Goal: Task Accomplishment & Management: Complete application form

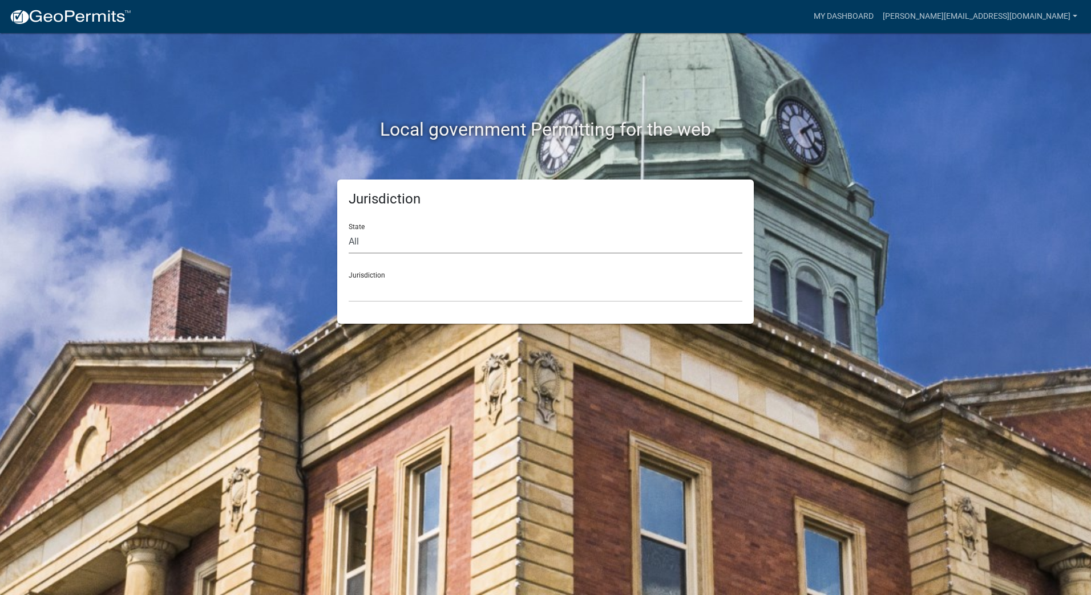
click at [400, 248] on select "All Colorado Georgia Indiana Iowa Kansas Minnesota Ohio South Carolina Wisconsin" at bounding box center [545, 241] width 394 height 23
select select "Indiana"
click at [348, 230] on select "All Colorado Georgia Indiana Iowa Kansas Minnesota Ohio South Carolina Wisconsin" at bounding box center [545, 241] width 394 height 23
click at [392, 295] on select "City of Charlestown, Indiana City of Jeffersonville, Indiana City of Logansport…" at bounding box center [545, 290] width 394 height 23
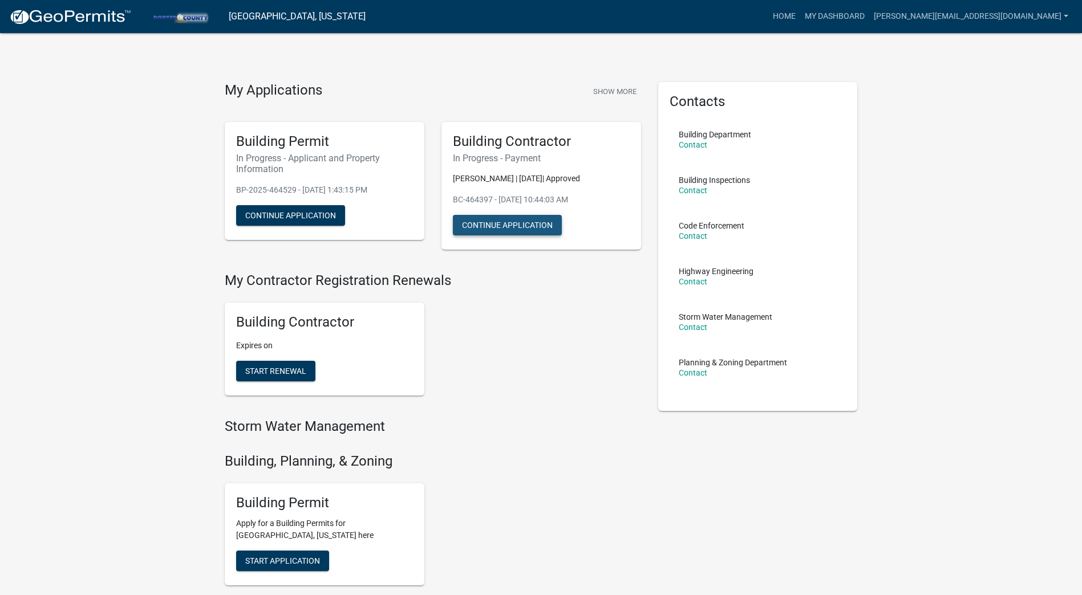
click at [496, 228] on button "Continue Application" at bounding box center [507, 225] width 109 height 21
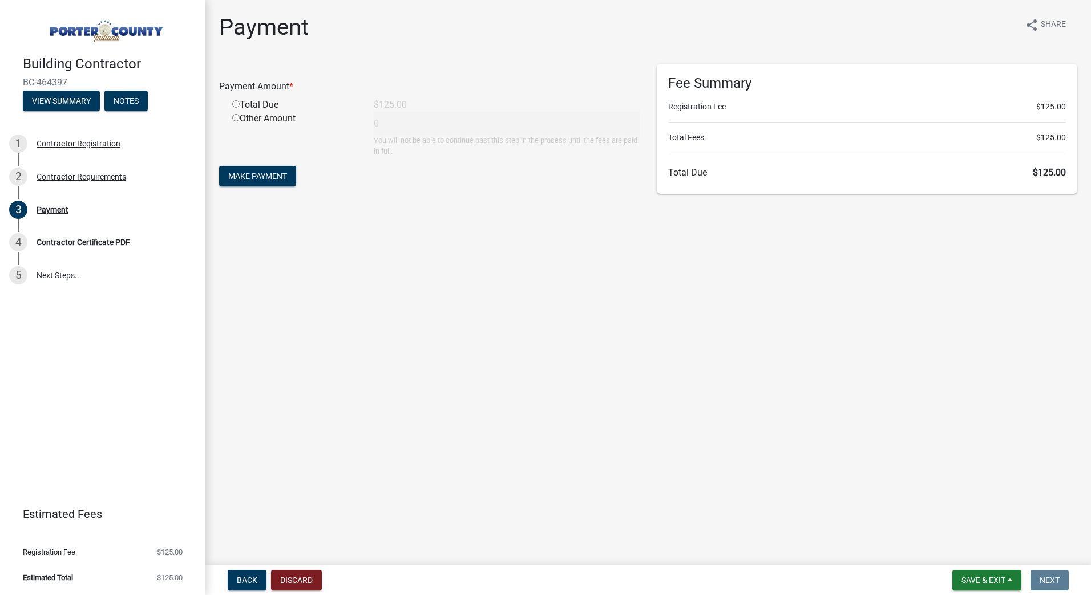
click at [237, 102] on input "radio" at bounding box center [235, 103] width 7 height 7
radio input "true"
type input "125"
click at [268, 172] on span "Make Payment" at bounding box center [257, 176] width 59 height 9
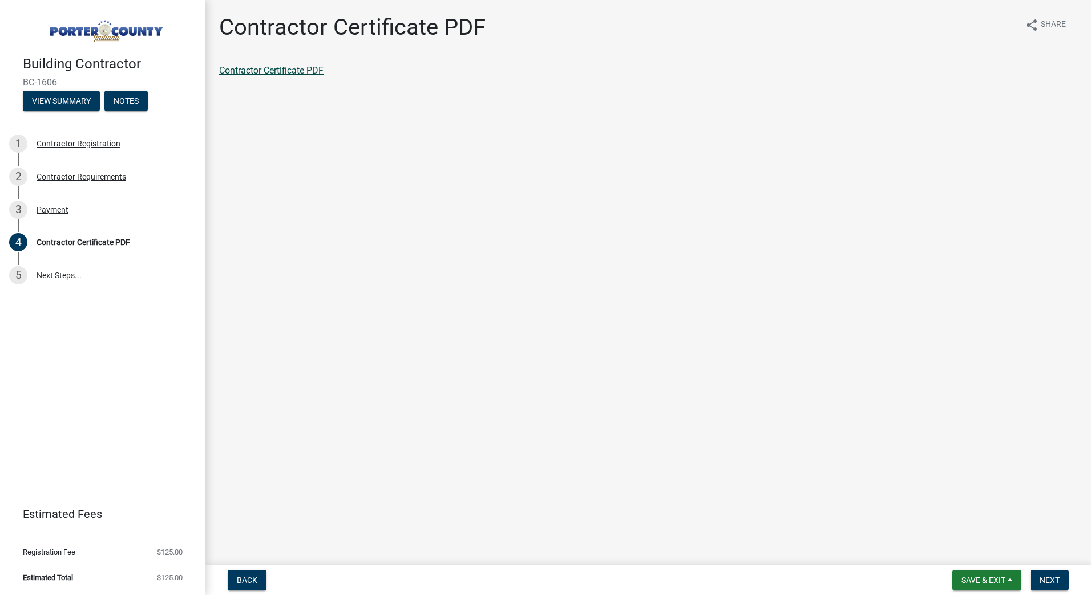
click at [296, 74] on link "Contractor Certificate PDF" at bounding box center [271, 70] width 104 height 11
click at [1064, 581] on button "Next" at bounding box center [1049, 580] width 38 height 21
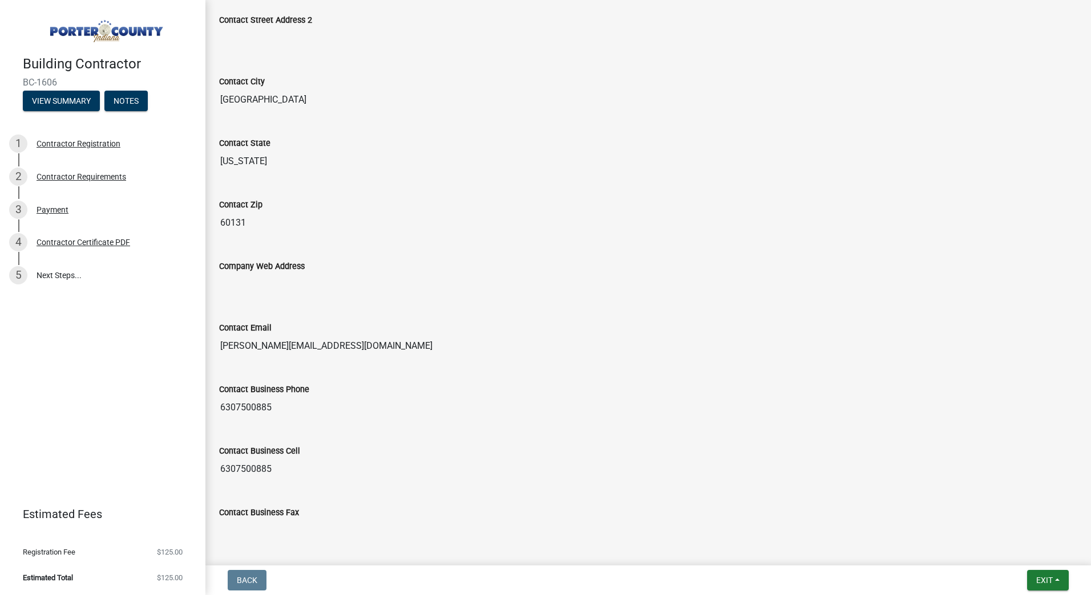
scroll to position [557, 0]
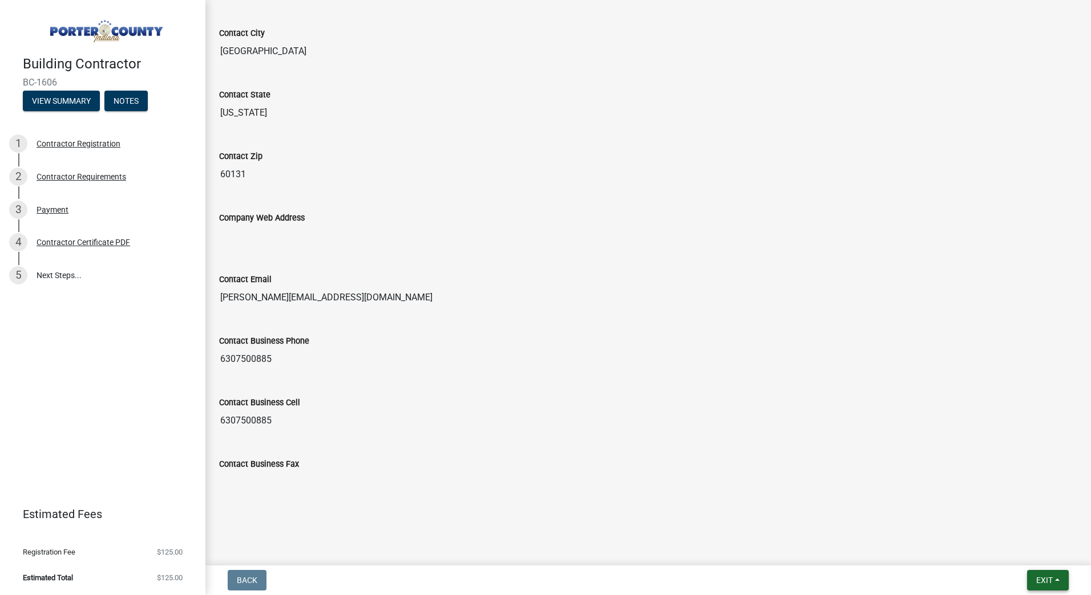
click at [1032, 574] on button "Exit" at bounding box center [1048, 580] width 42 height 21
click at [1026, 554] on button "Save & Exit" at bounding box center [1022, 550] width 91 height 27
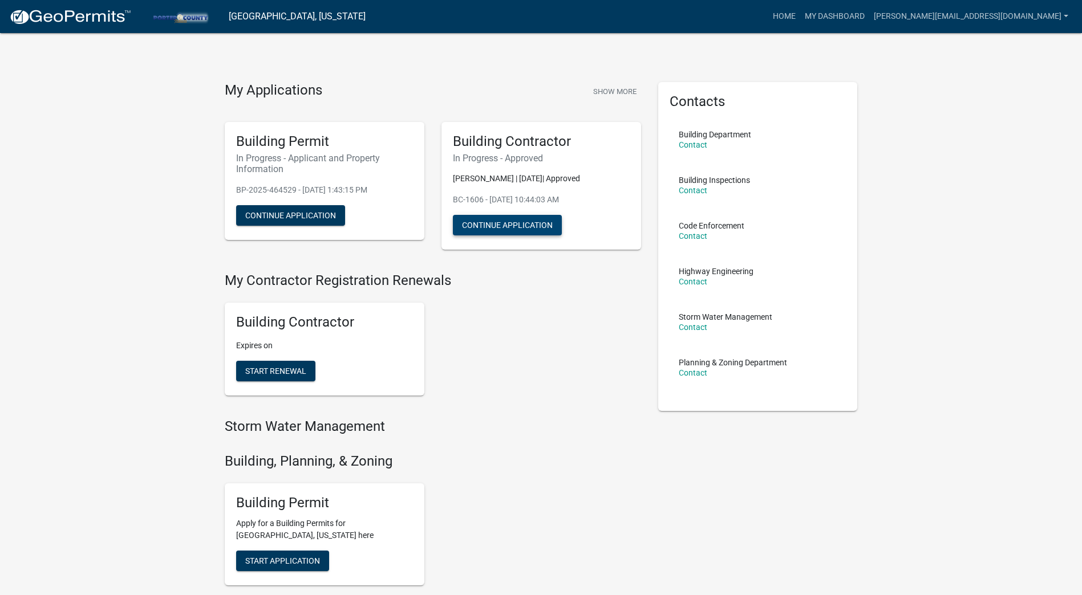
click at [501, 226] on button "Continue Application" at bounding box center [507, 225] width 109 height 21
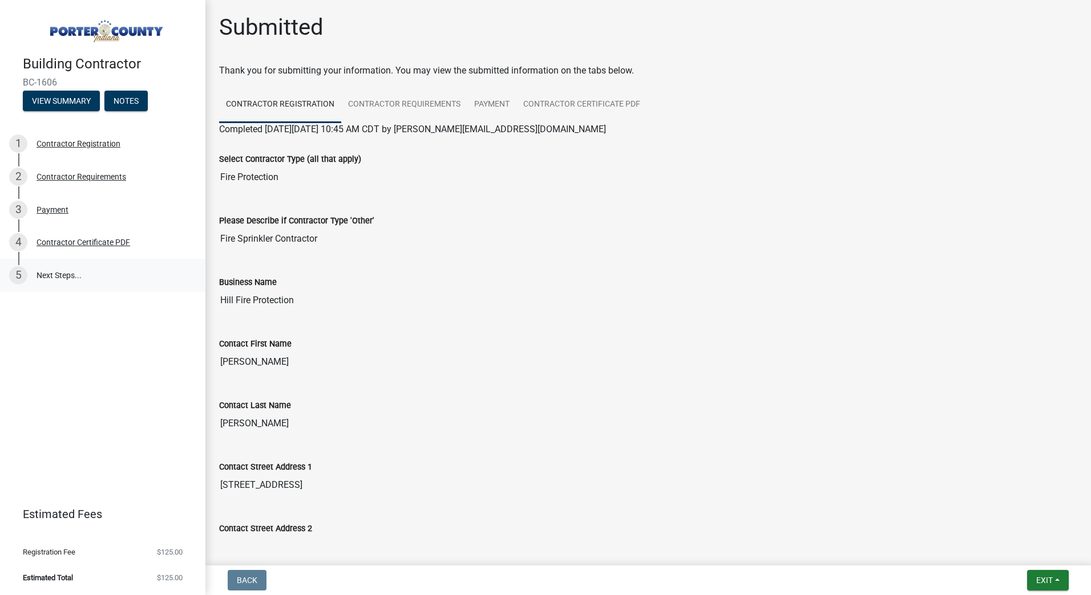
click at [39, 269] on link "5 Next Steps..." at bounding box center [102, 275] width 205 height 33
click at [425, 107] on link "Contractor Requirements" at bounding box center [404, 105] width 126 height 37
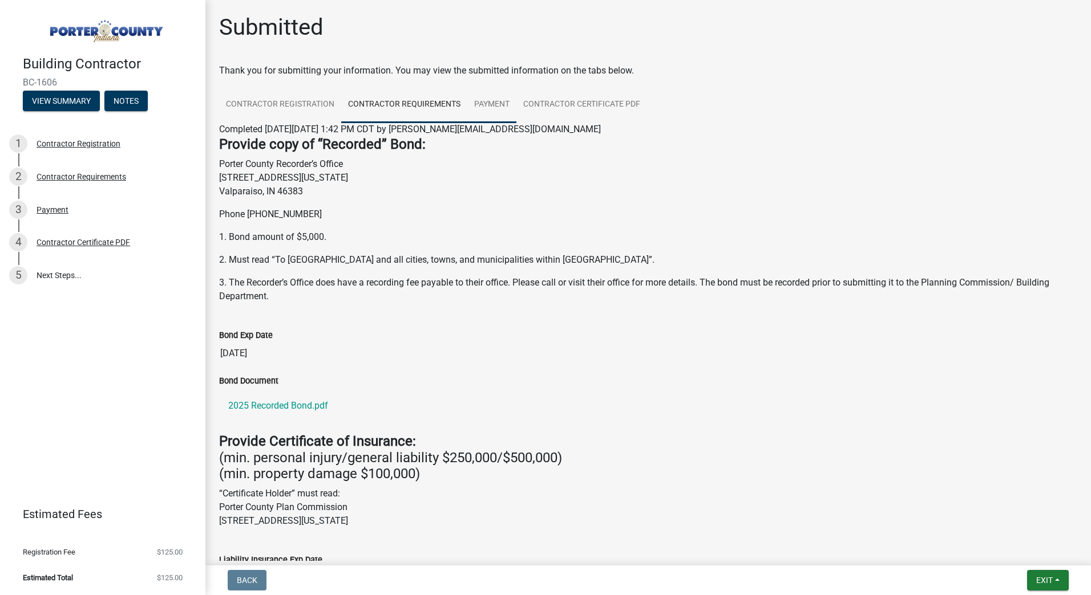
click at [483, 106] on link "Payment" at bounding box center [491, 105] width 49 height 37
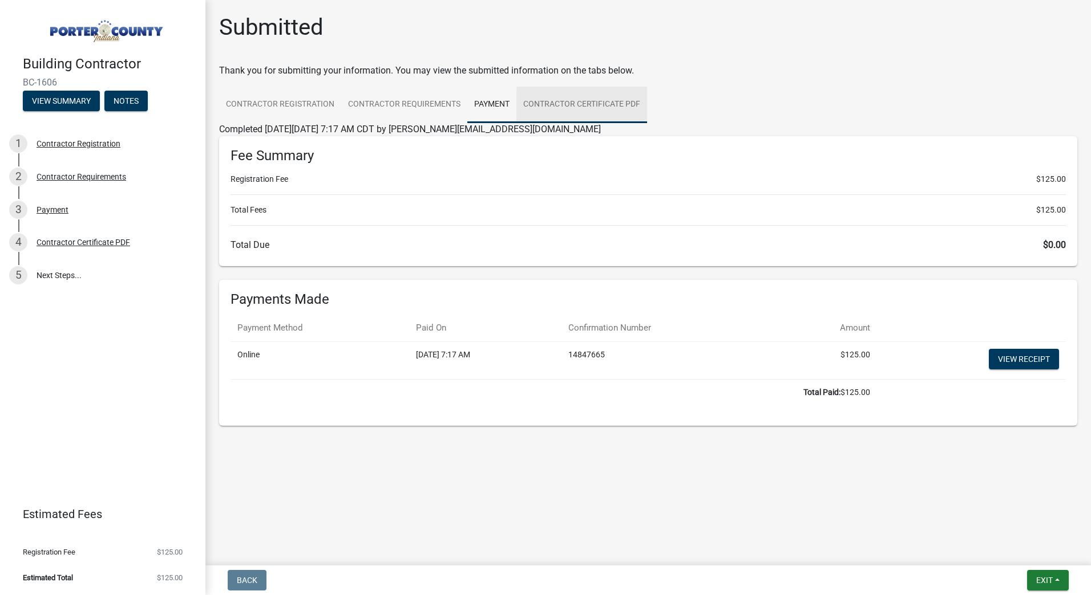
click at [548, 105] on link "Contractor Certificate PDF" at bounding box center [581, 105] width 131 height 37
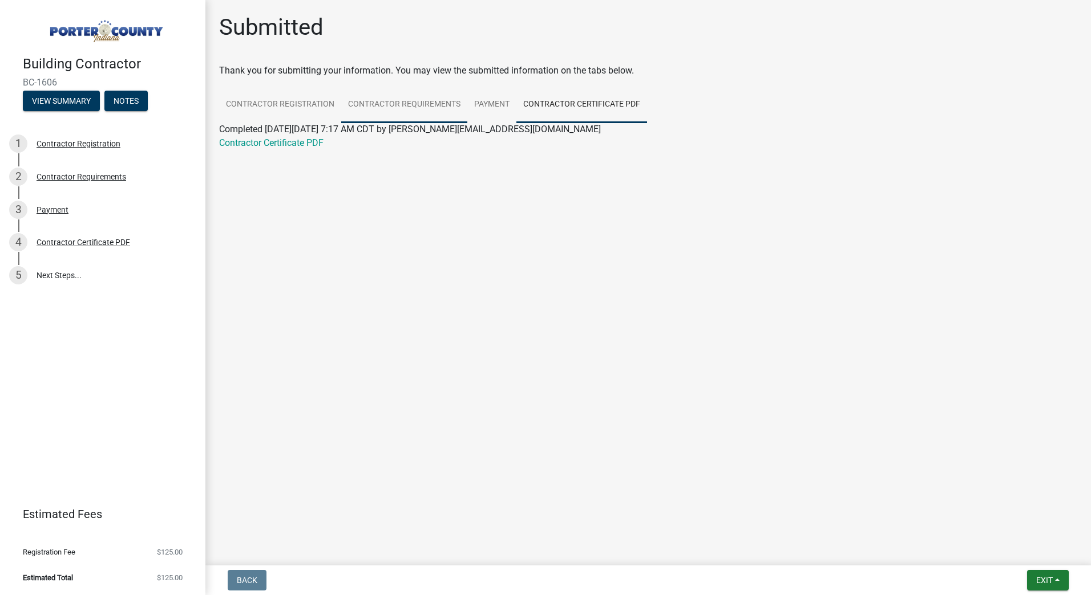
click at [431, 106] on link "Contractor Requirements" at bounding box center [404, 105] width 126 height 37
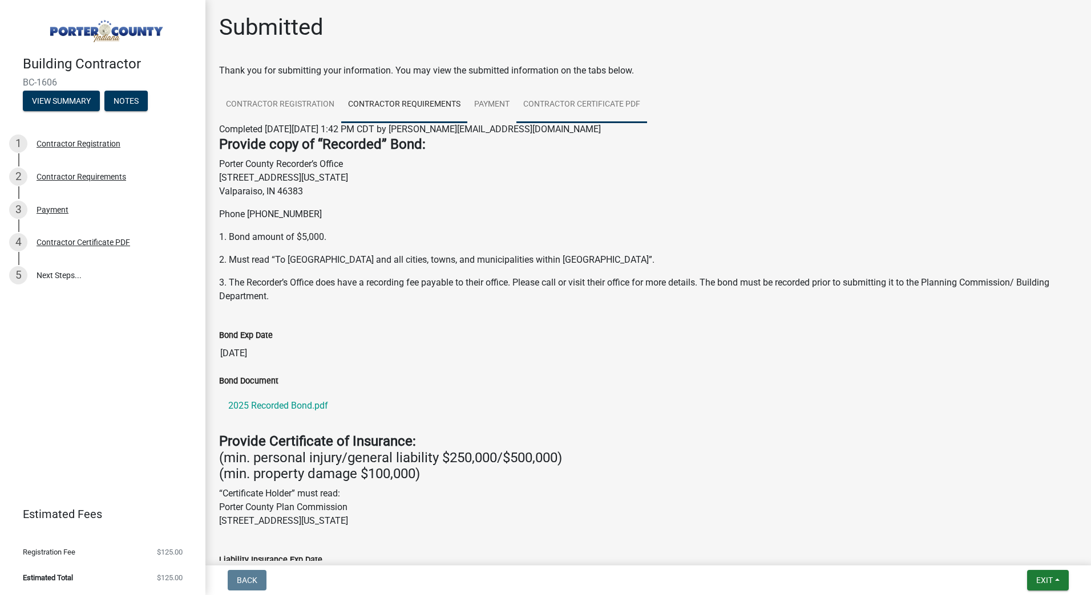
click at [577, 111] on link "Contractor Certificate PDF" at bounding box center [581, 105] width 131 height 37
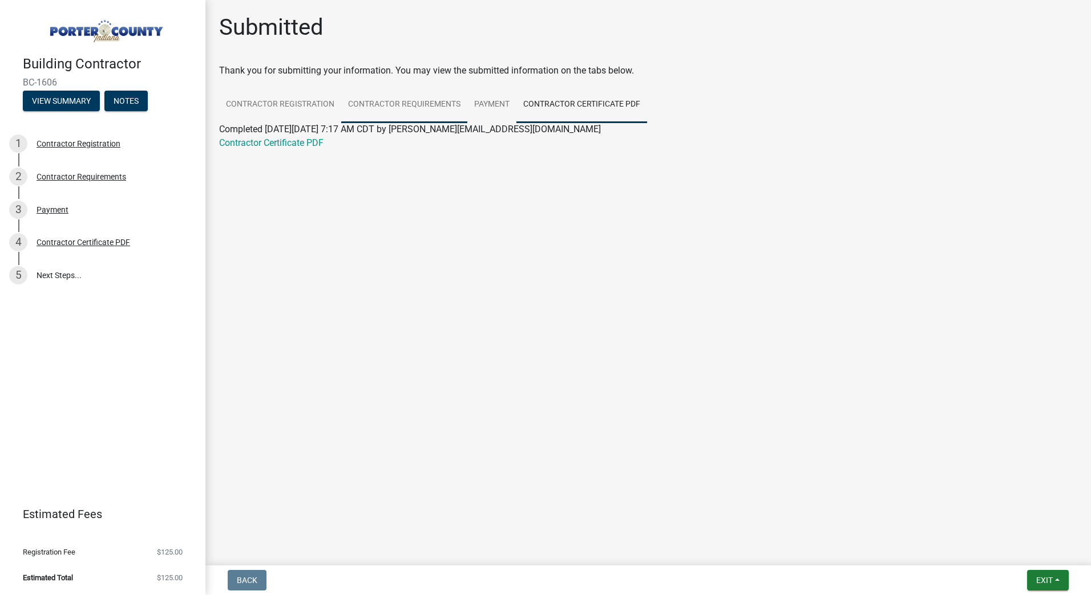
click at [405, 111] on link "Contractor Requirements" at bounding box center [404, 105] width 126 height 37
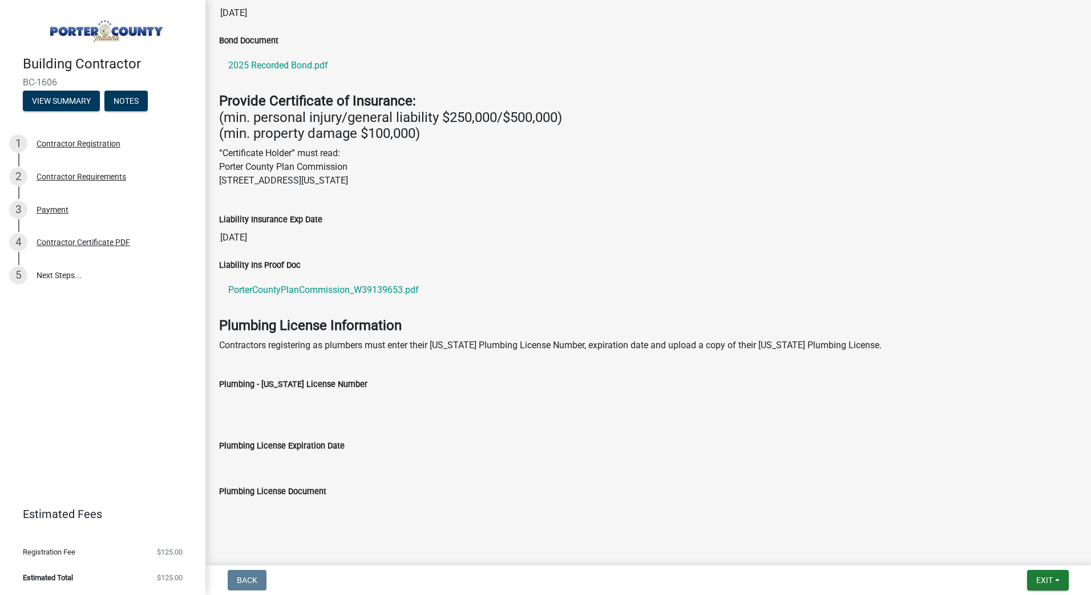
scroll to position [354, 0]
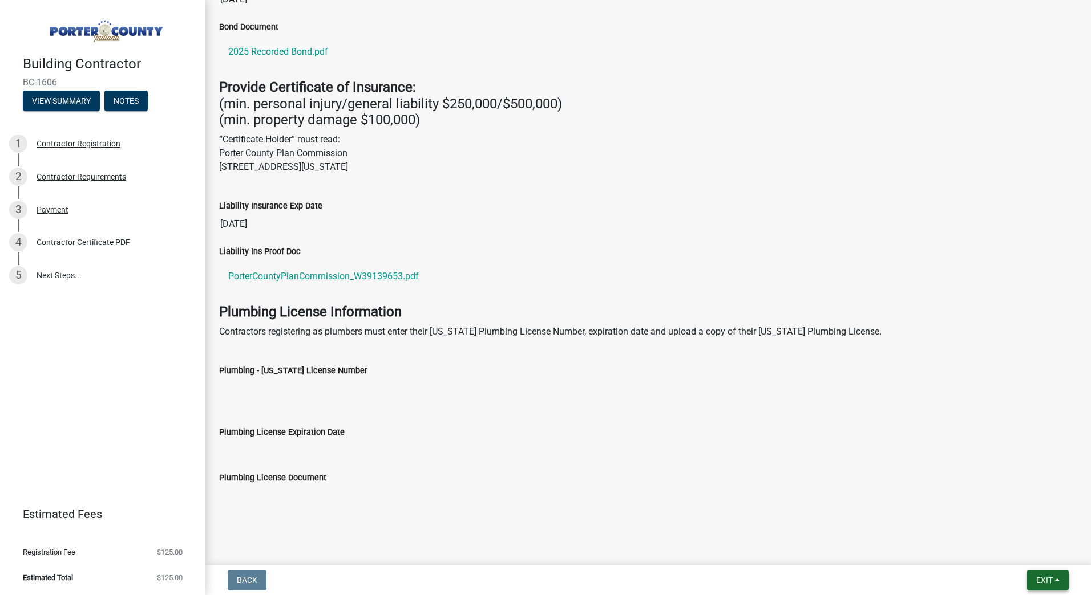
click at [1056, 577] on button "Exit" at bounding box center [1048, 580] width 42 height 21
click at [1024, 532] on button "Save" at bounding box center [1022, 523] width 91 height 27
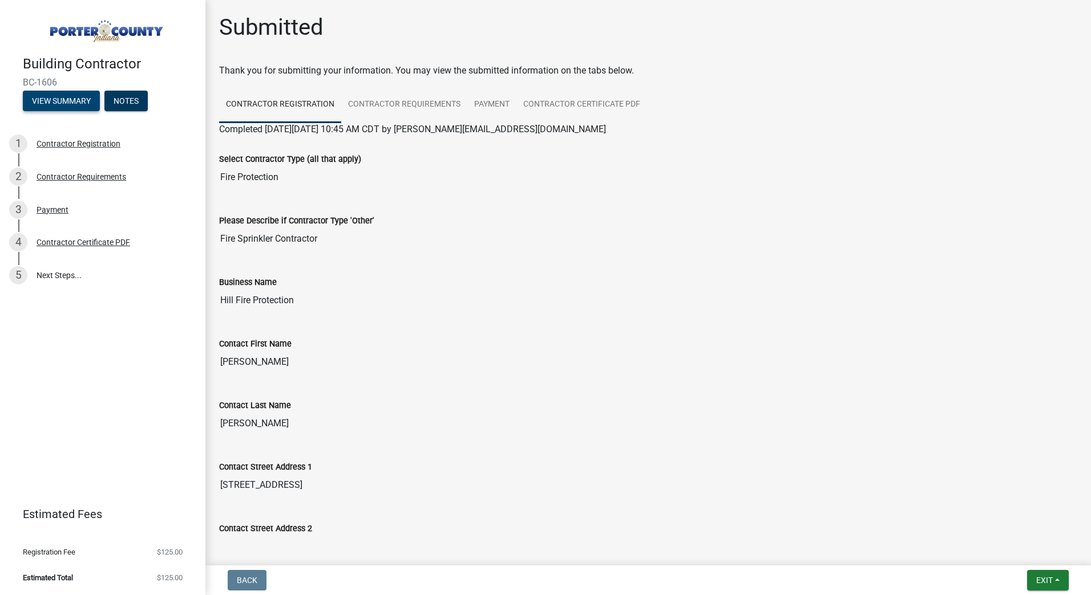
click at [71, 100] on button "View Summary" at bounding box center [61, 101] width 77 height 21
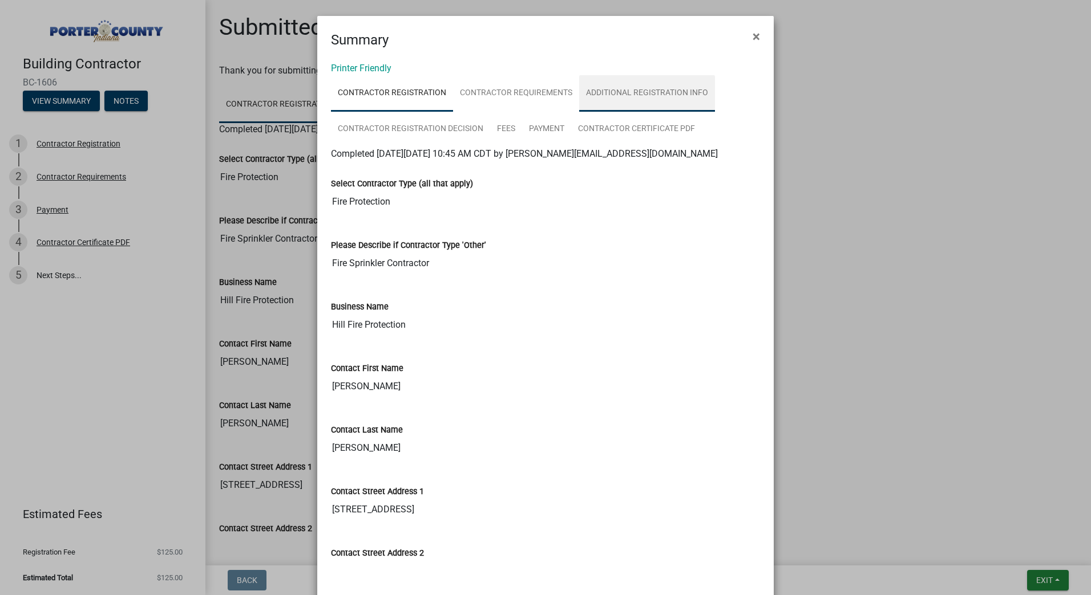
click at [611, 96] on link "Additional Registration Info" at bounding box center [647, 93] width 136 height 37
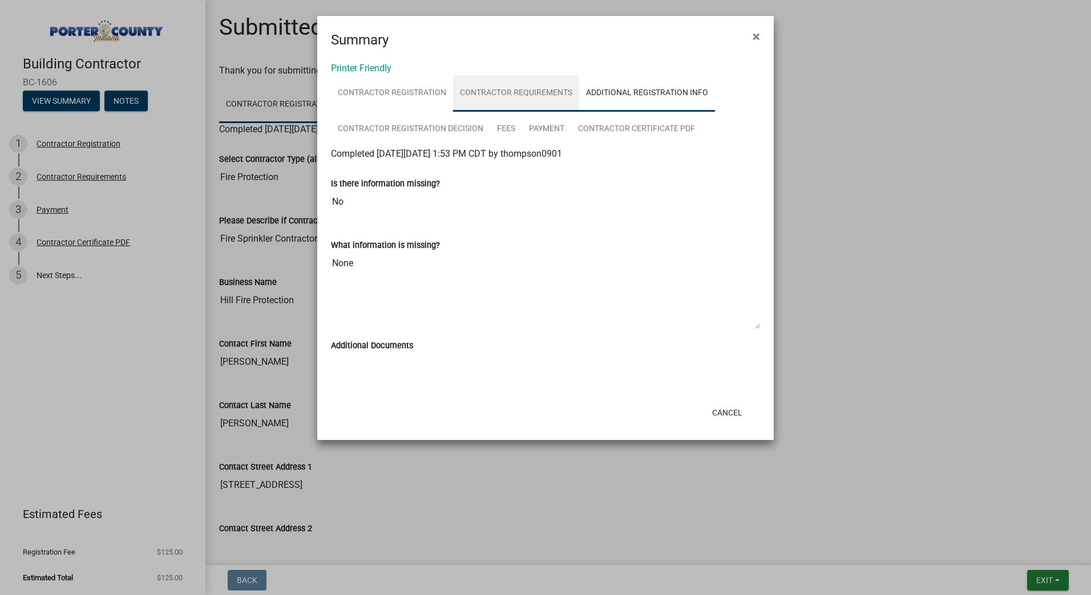
click at [529, 98] on link "Contractor Requirements" at bounding box center [516, 93] width 126 height 37
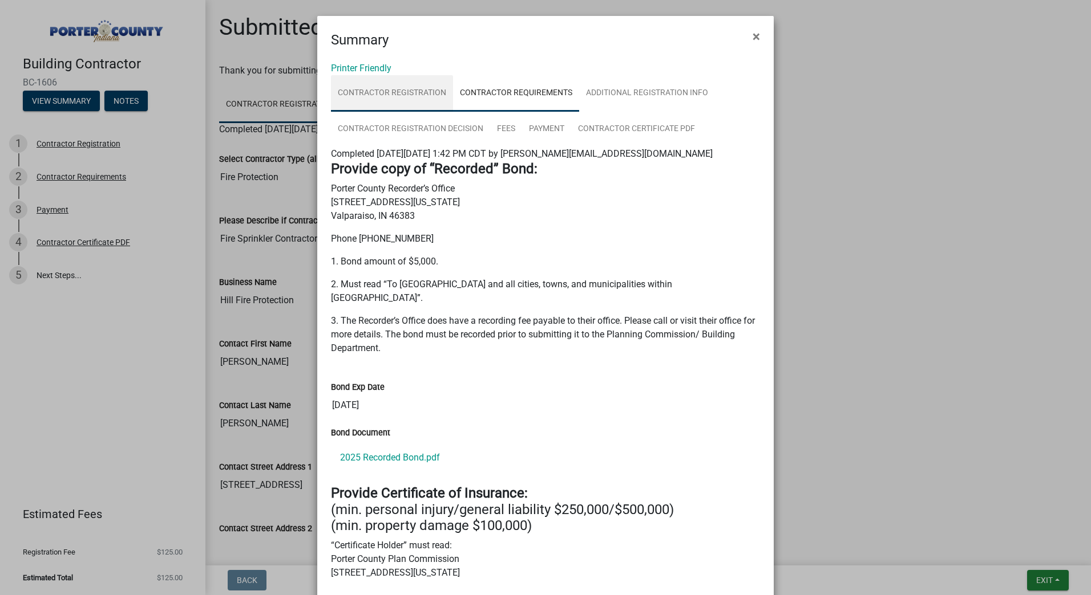
click at [363, 107] on link "Contractor Registration" at bounding box center [392, 93] width 122 height 37
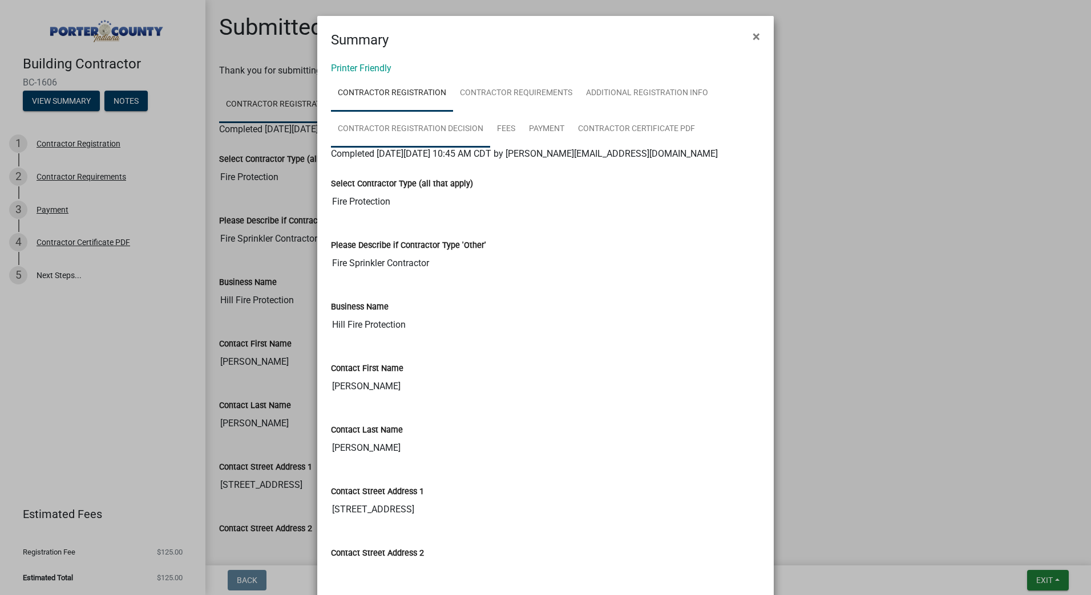
click at [381, 124] on link "Contractor Registration Decision" at bounding box center [410, 129] width 159 height 37
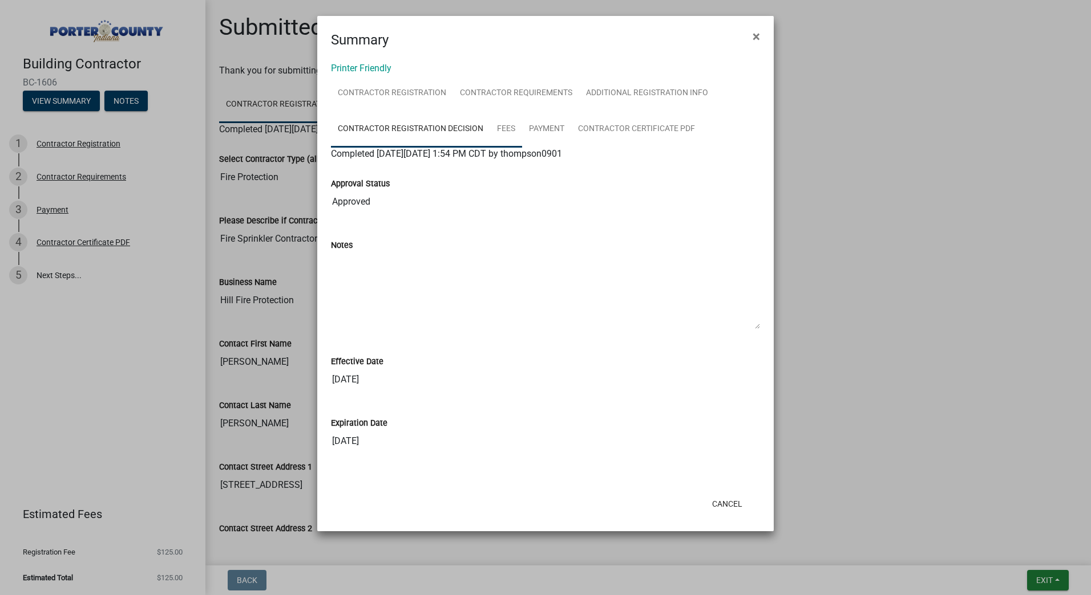
click at [509, 124] on link "Fees" at bounding box center [506, 129] width 32 height 37
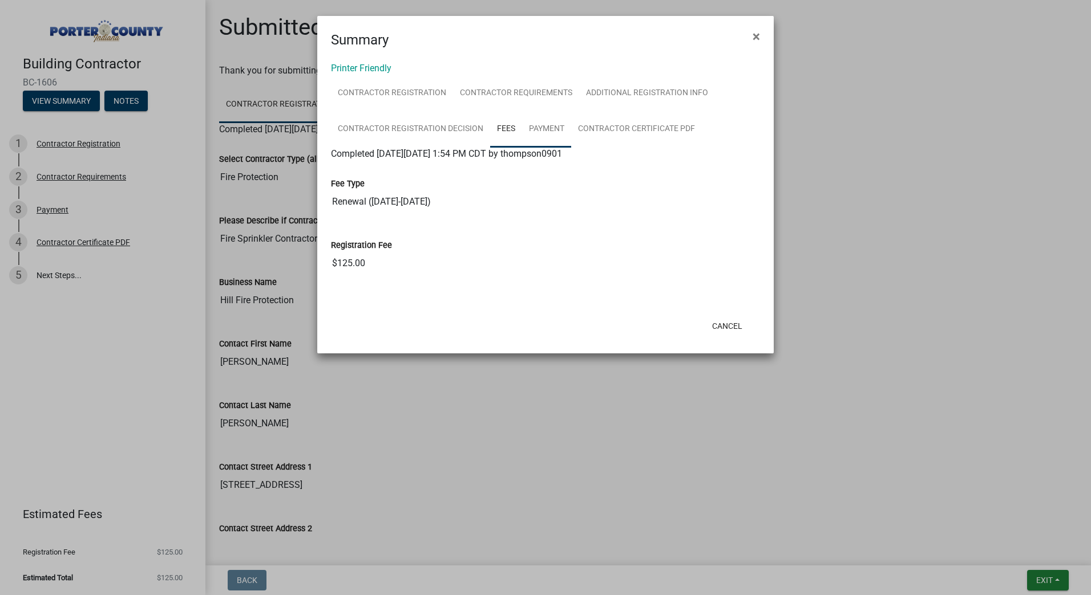
click at [535, 129] on link "Payment" at bounding box center [546, 129] width 49 height 37
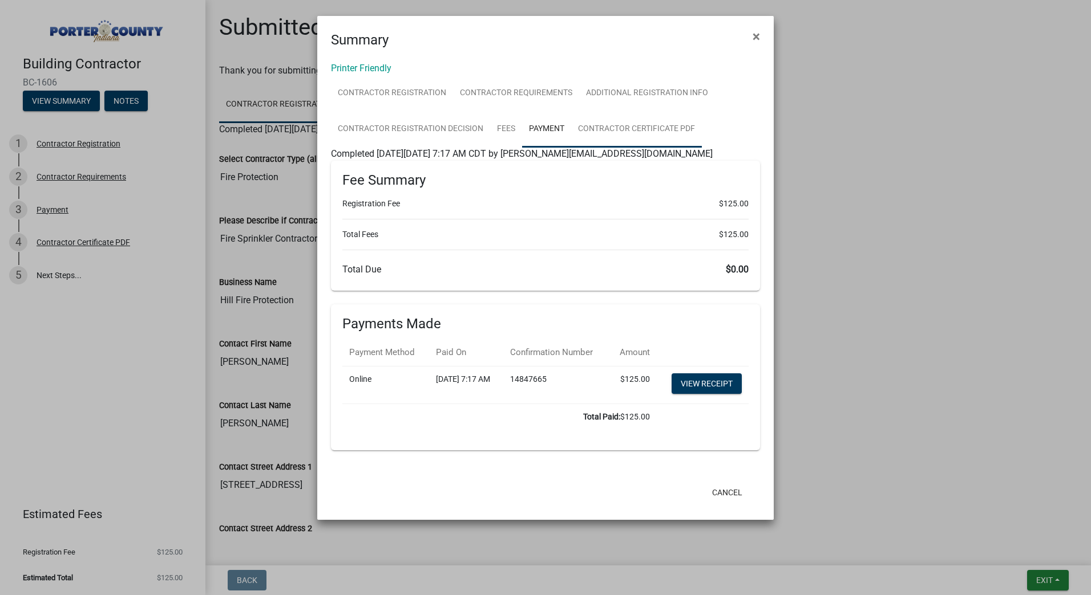
click at [623, 135] on link "Contractor Certificate PDF" at bounding box center [636, 129] width 131 height 37
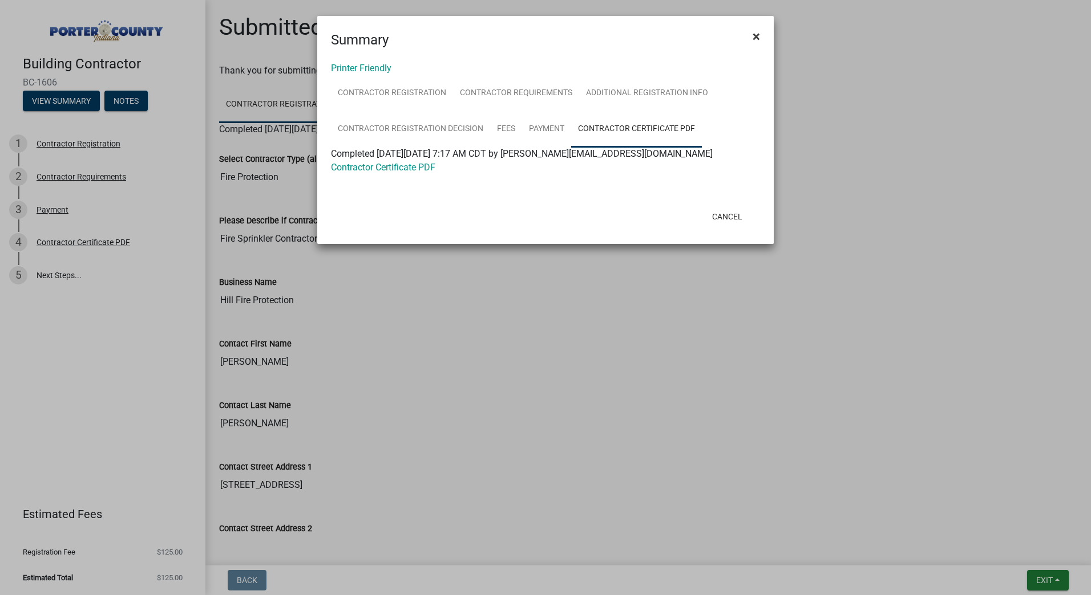
click at [755, 35] on span "×" at bounding box center [755, 37] width 7 height 16
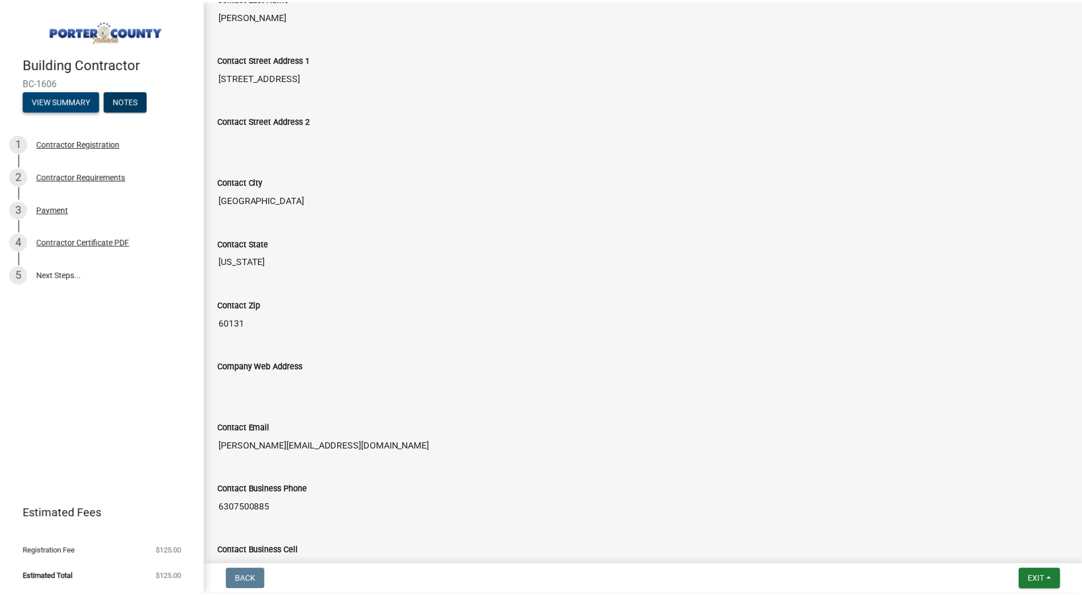
scroll to position [557, 0]
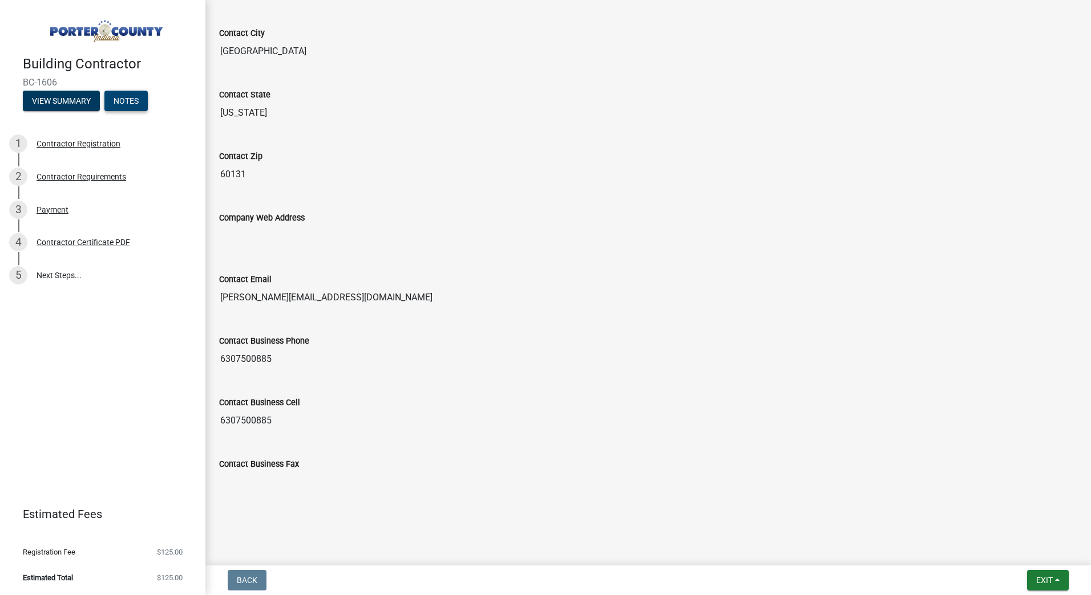
click at [125, 98] on button "Notes" at bounding box center [125, 101] width 43 height 21
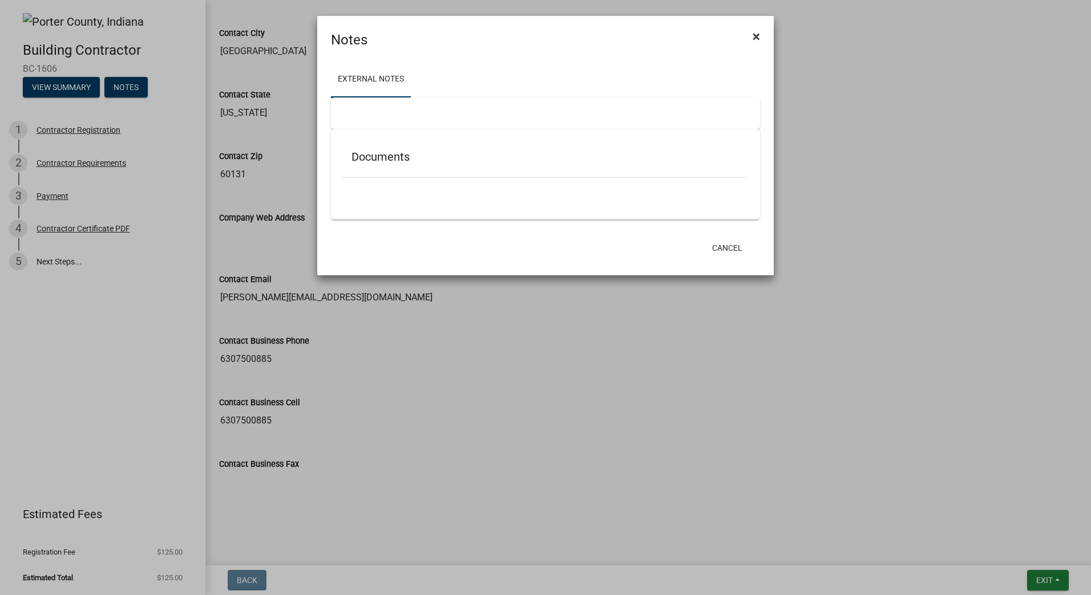
click at [753, 37] on span "×" at bounding box center [755, 37] width 7 height 16
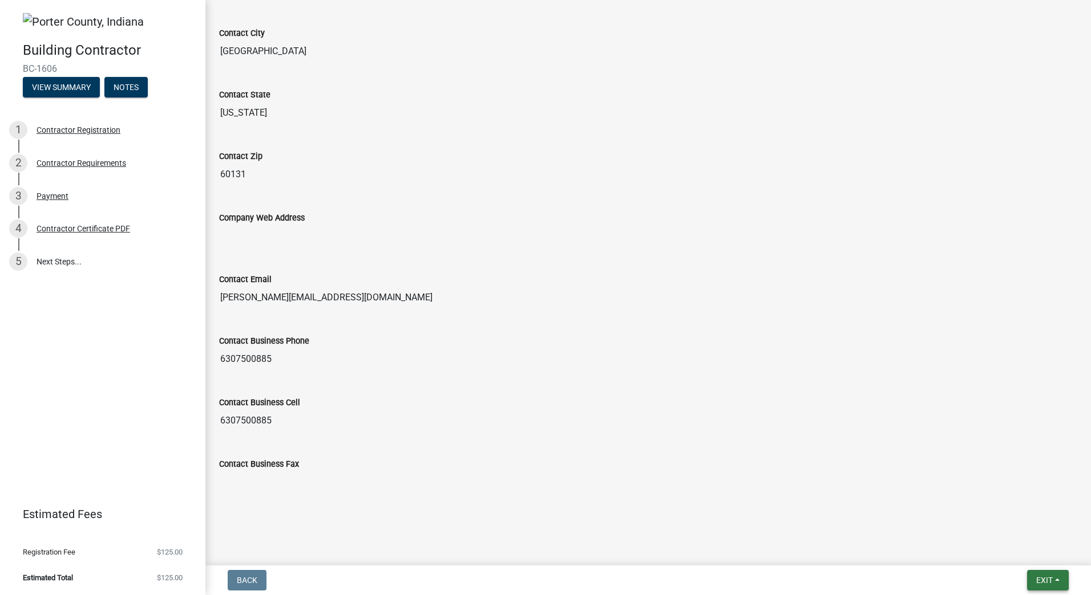
click at [1040, 571] on button "Exit" at bounding box center [1048, 580] width 42 height 21
click at [1034, 550] on button "Save & Exit" at bounding box center [1022, 550] width 91 height 27
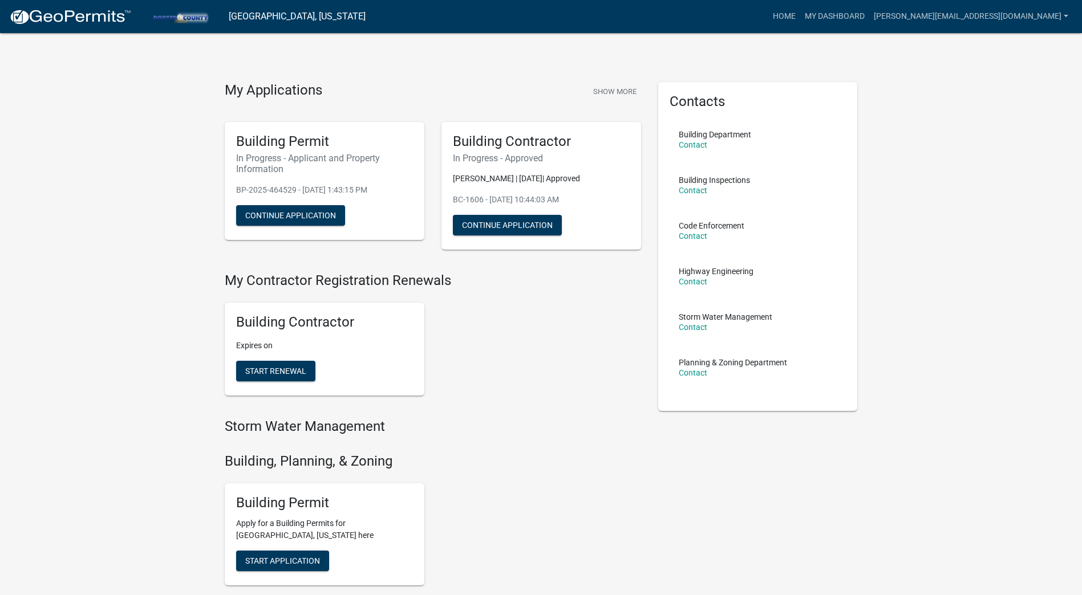
click at [262, 342] on p "Expires on" at bounding box center [324, 346] width 177 height 12
click at [276, 216] on button "Continue Application" at bounding box center [290, 215] width 109 height 21
